Goal: Task Accomplishment & Management: Manage account settings

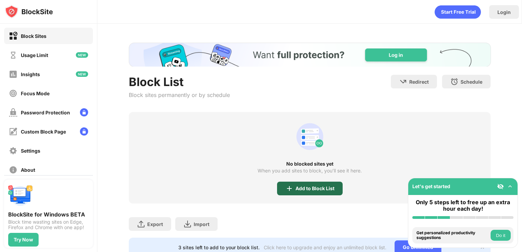
click at [323, 185] on div "Add to Block List" at bounding box center [310, 189] width 66 height 14
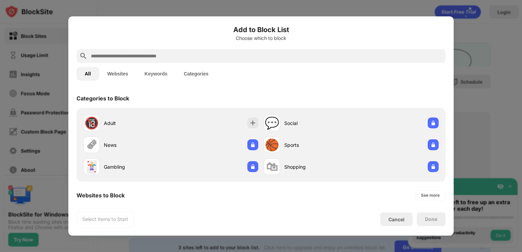
click at [272, 58] on input "text" at bounding box center [266, 56] width 353 height 8
click at [114, 76] on button "Websites" at bounding box center [117, 74] width 37 height 14
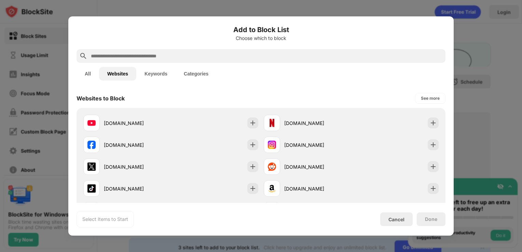
click at [479, 49] on div at bounding box center [261, 126] width 522 height 252
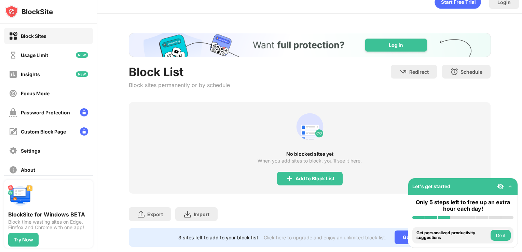
scroll to position [11, 0]
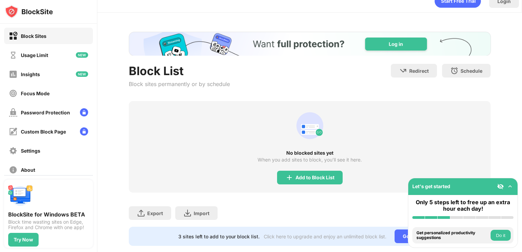
click at [509, 185] on img at bounding box center [510, 186] width 7 height 7
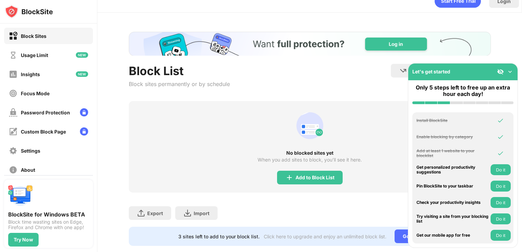
click at [510, 69] on img at bounding box center [510, 71] width 7 height 7
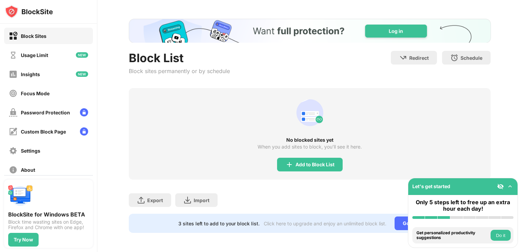
scroll to position [0, 0]
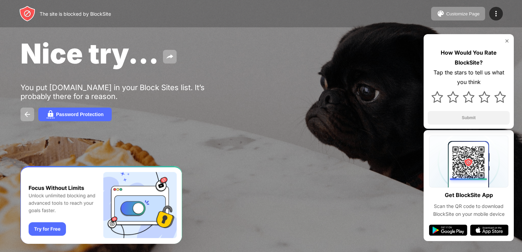
click at [507, 44] on div "How Would You Rate BlockSite? Tap the stars to tell us what you think Submit" at bounding box center [469, 81] width 90 height 95
click at [499, 11] on img at bounding box center [496, 14] width 8 height 8
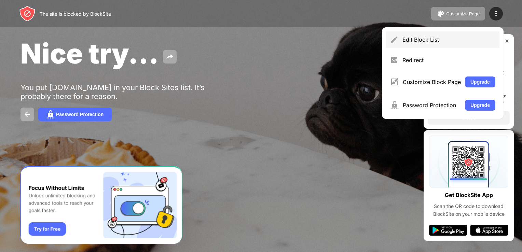
click at [441, 40] on div "Edit Block List" at bounding box center [449, 39] width 93 height 7
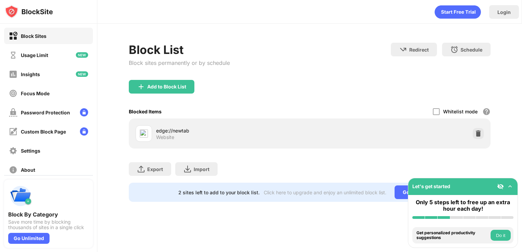
drag, startPoint x: 522, startPoint y: 44, endPoint x: 522, endPoint y: 67, distance: 22.6
click at [522, 67] on html "Block Sites Usage Limit Insights Focus Mode Password Protection Custom Block Pa…" at bounding box center [261, 126] width 522 height 252
click at [168, 81] on div "Add to Block List" at bounding box center [162, 87] width 66 height 14
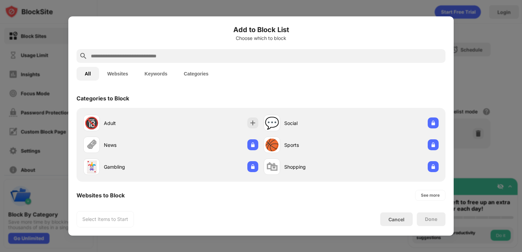
drag, startPoint x: 208, startPoint y: 82, endPoint x: 216, endPoint y: 56, distance: 27.2
click at [216, 56] on div "Add to Block List Choose which to block All Websites Keywords Categories Catego…" at bounding box center [261, 126] width 369 height 203
click at [216, 56] on input "text" at bounding box center [266, 56] width 353 height 8
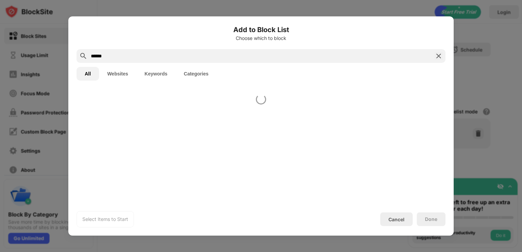
type input "******"
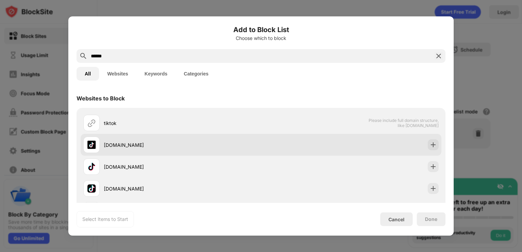
click at [284, 147] on div "[DOMAIN_NAME]" at bounding box center [261, 145] width 361 height 22
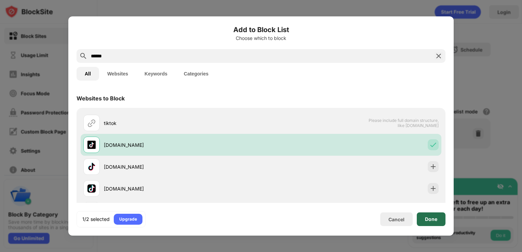
click at [429, 217] on div "Done" at bounding box center [431, 219] width 12 height 5
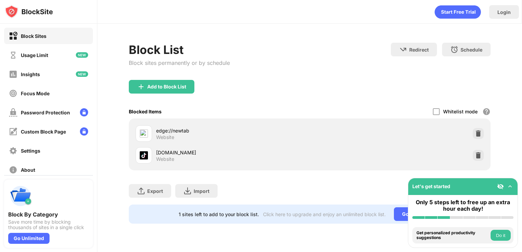
click at [511, 188] on img at bounding box center [510, 186] width 7 height 7
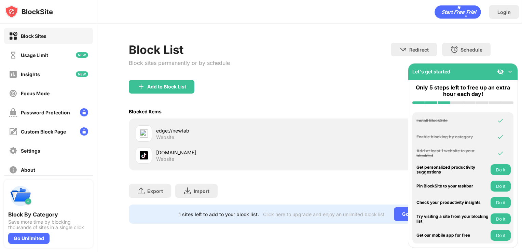
click at [508, 70] on img at bounding box center [510, 71] width 7 height 7
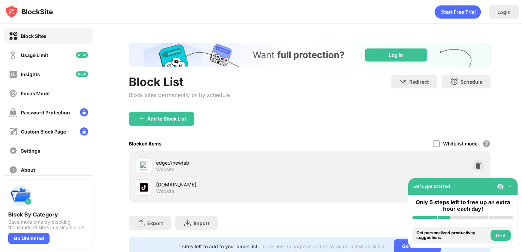
scroll to position [27, 0]
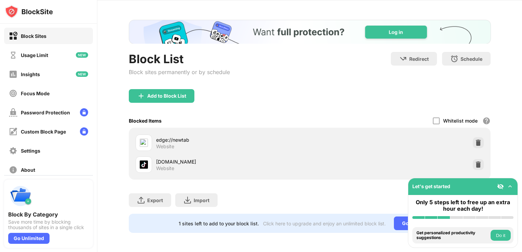
click at [502, 145] on div "Block List Block sites permanently or by schedule Redirect Choose a site to be …" at bounding box center [309, 127] width 425 height 252
click at [509, 187] on img at bounding box center [510, 186] width 7 height 7
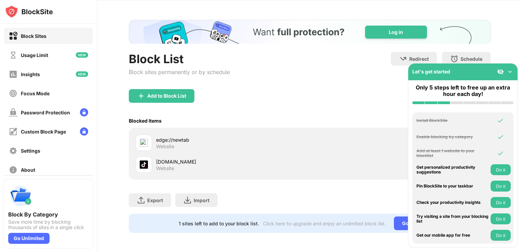
click at [513, 66] on div "Let's get started" at bounding box center [463, 72] width 109 height 17
click at [510, 73] on img at bounding box center [510, 71] width 7 height 7
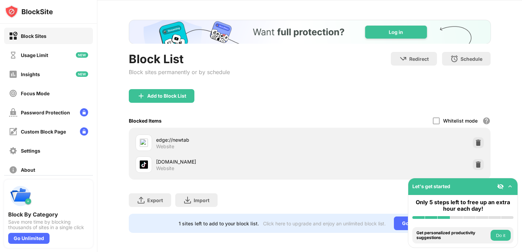
click at [509, 187] on img at bounding box center [510, 186] width 7 height 7
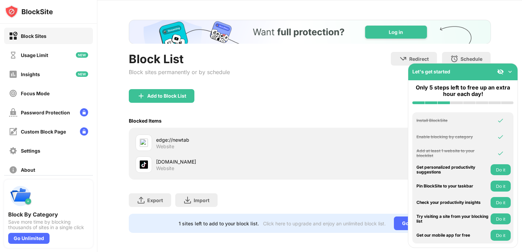
click at [513, 70] on img at bounding box center [510, 71] width 7 height 7
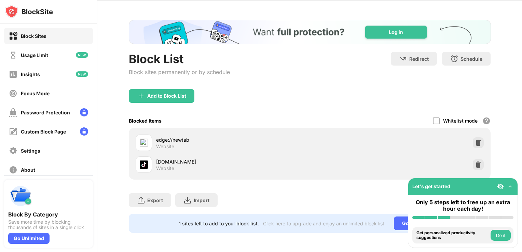
scroll to position [0, 0]
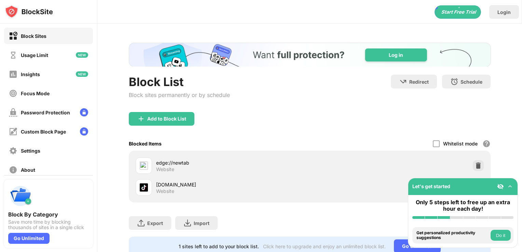
click at [55, 32] on div "Block Sites" at bounding box center [48, 36] width 89 height 16
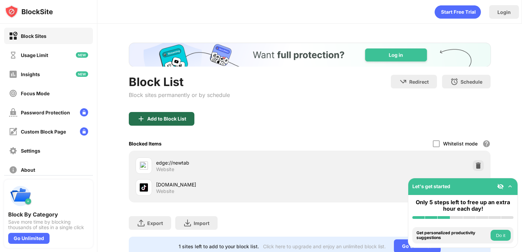
click at [179, 124] on div "Add to Block List" at bounding box center [162, 119] width 66 height 14
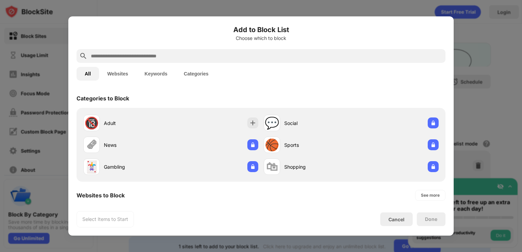
click at [177, 55] on input "text" at bounding box center [266, 56] width 353 height 8
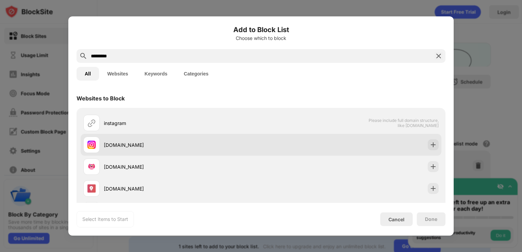
type input "*********"
click at [171, 147] on div "[DOMAIN_NAME]" at bounding box center [182, 145] width 157 height 7
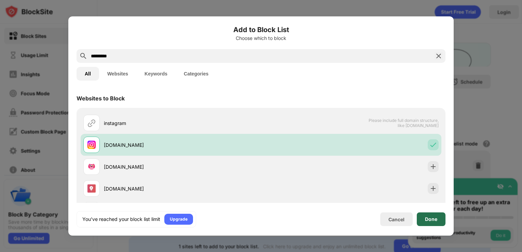
click at [443, 226] on div "Done" at bounding box center [431, 220] width 29 height 14
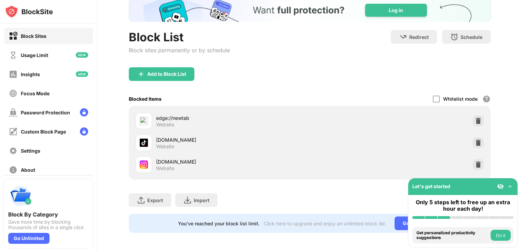
scroll to position [49, 0]
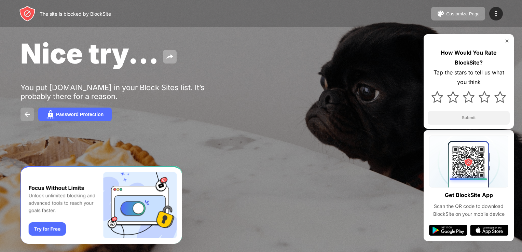
click at [28, 117] on img at bounding box center [27, 114] width 8 height 8
